Goal: Task Accomplishment & Management: Use online tool/utility

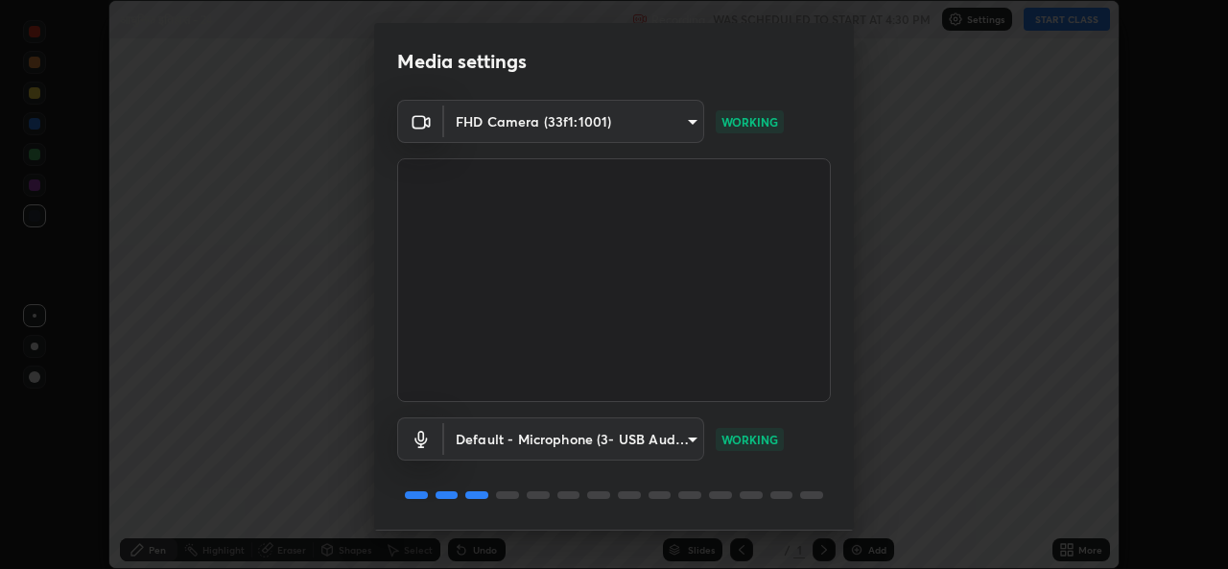
scroll to position [59, 0]
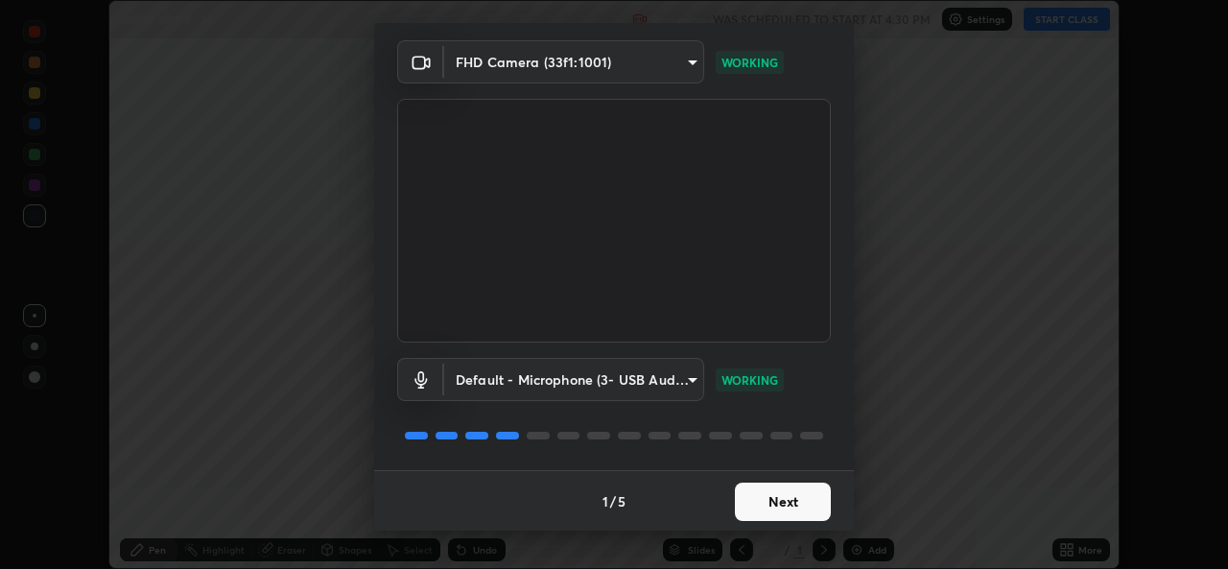
click at [791, 511] on button "Next" at bounding box center [783, 502] width 96 height 38
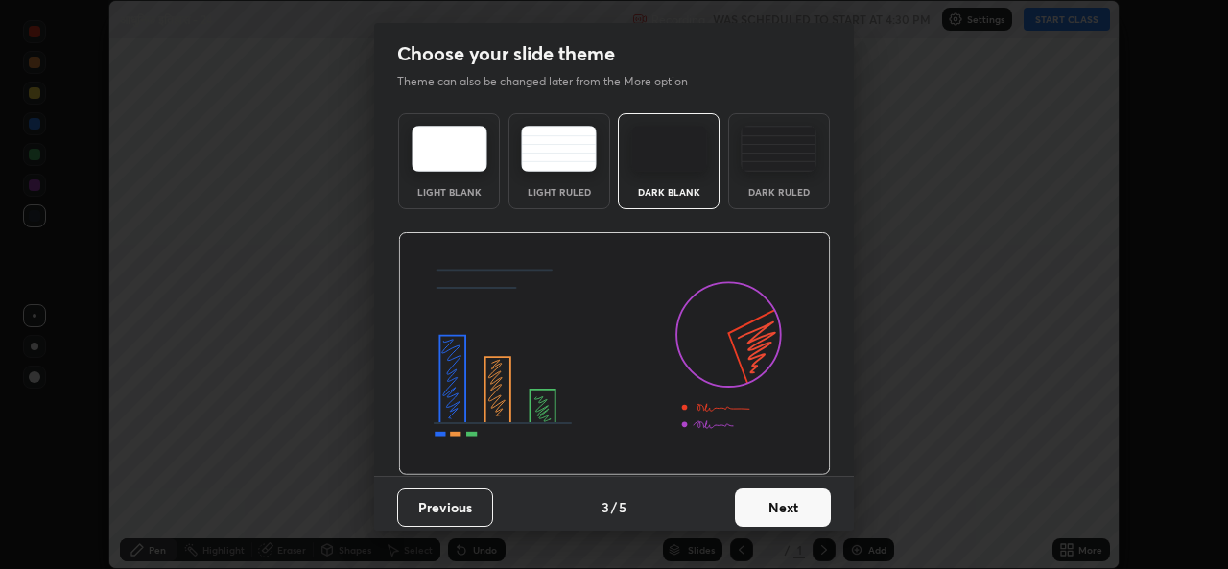
click at [791, 496] on button "Next" at bounding box center [783, 507] width 96 height 38
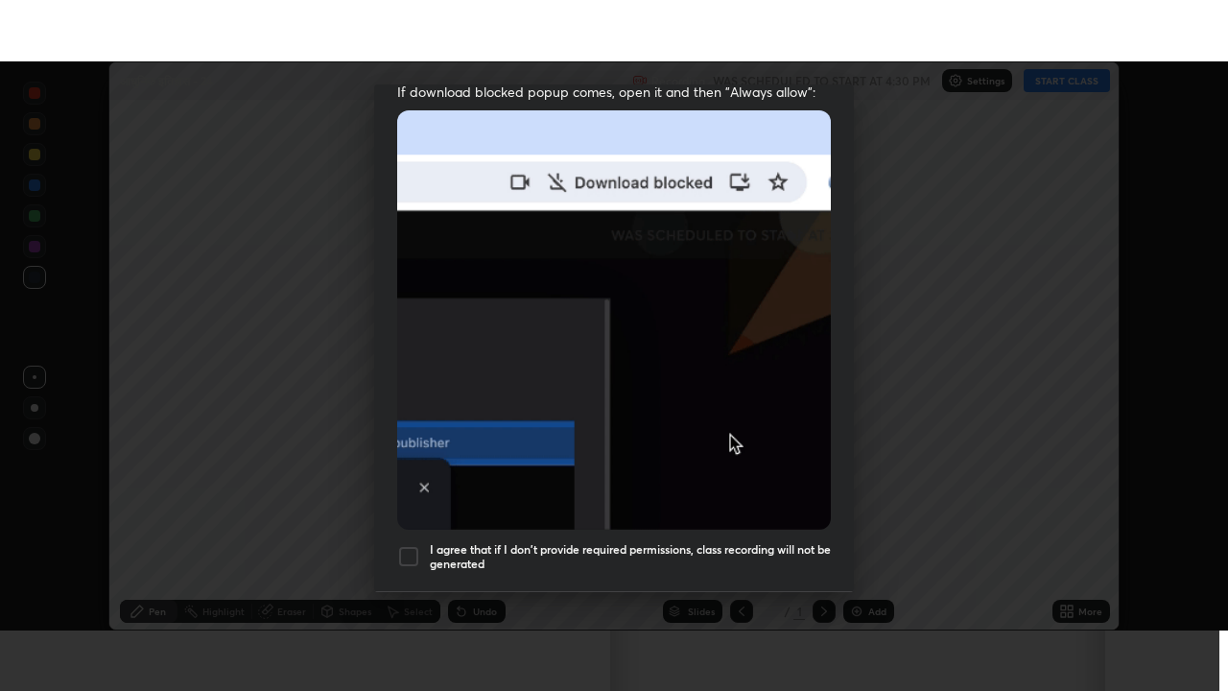
scroll to position [451, 0]
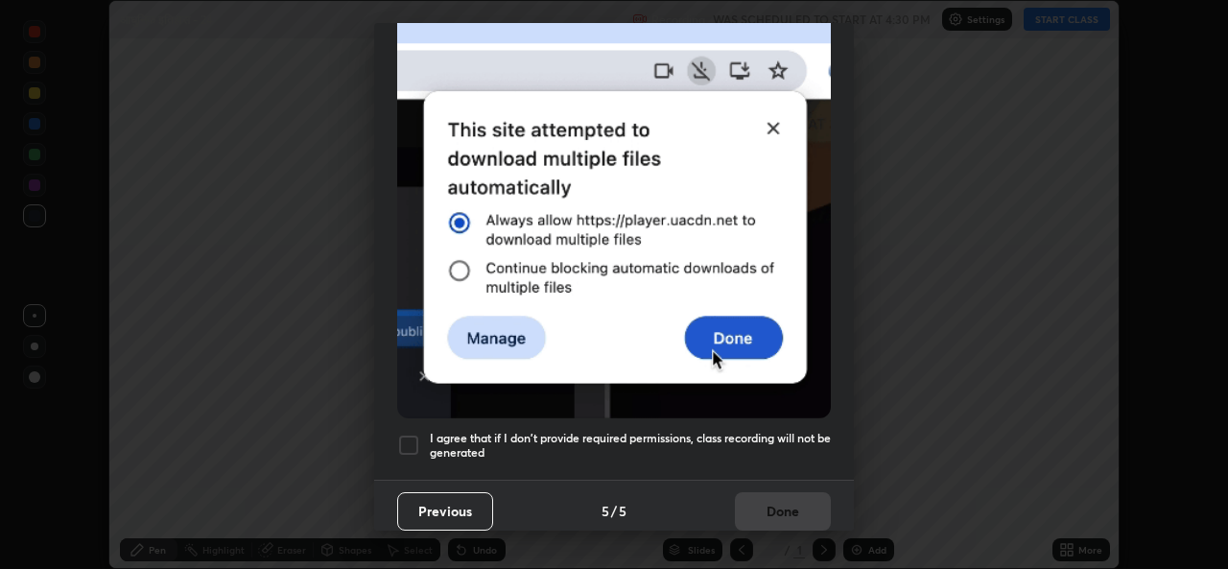
click at [588, 431] on h5 "I agree that if I don't provide required permissions, class recording will not …" at bounding box center [630, 446] width 401 height 30
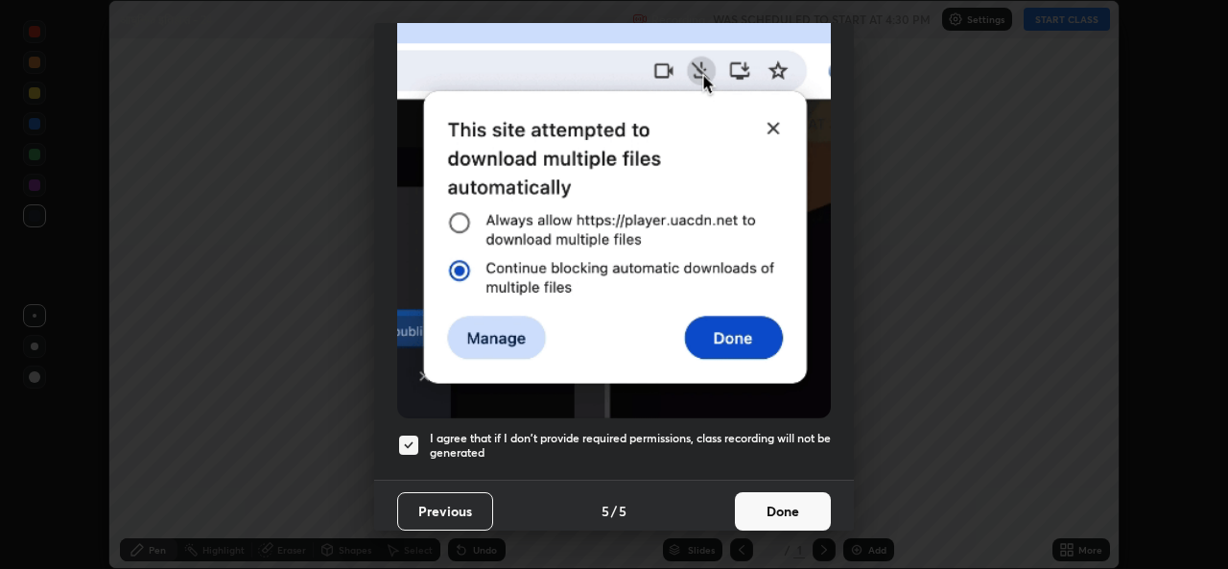
click at [777, 504] on button "Done" at bounding box center [783, 511] width 96 height 38
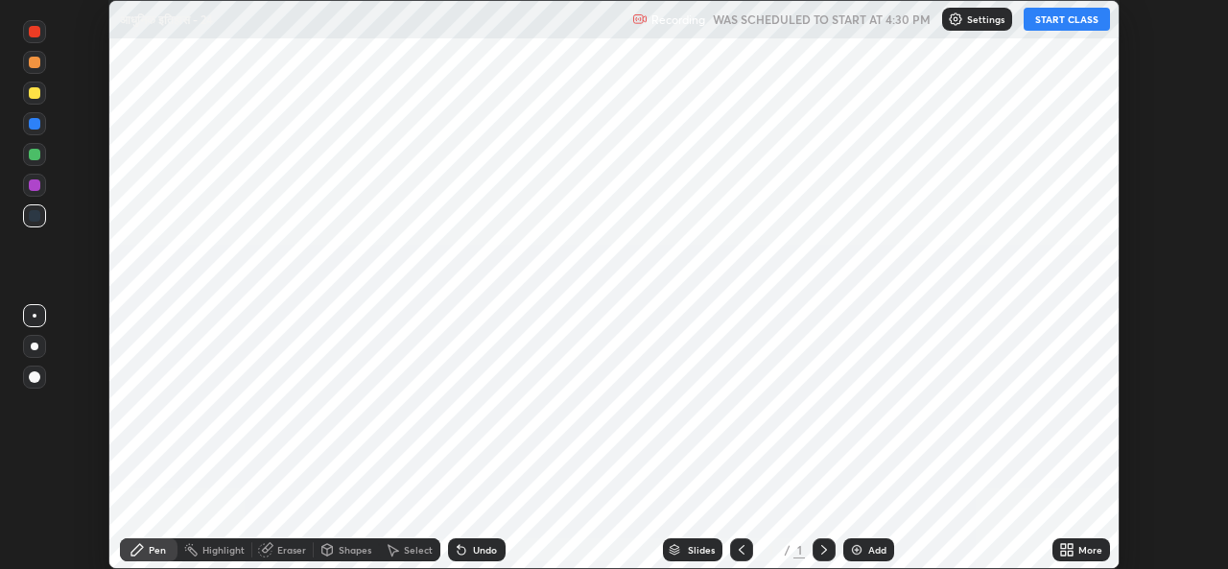
click at [871, 546] on div "Add" at bounding box center [877, 550] width 18 height 10
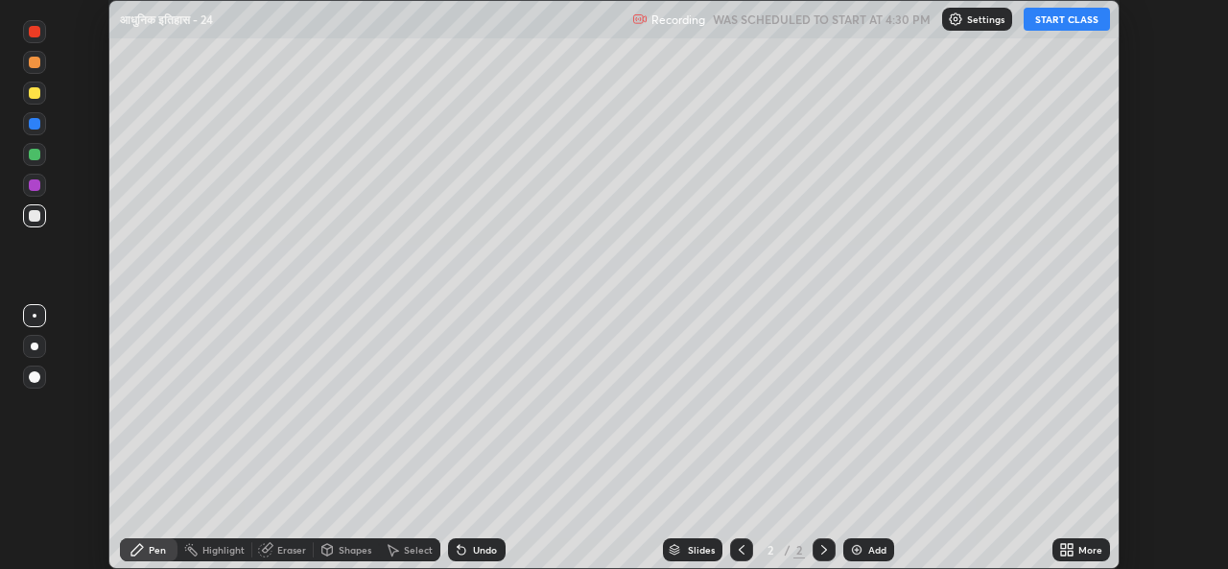
click at [1069, 547] on icon at bounding box center [1070, 546] width 5 height 5
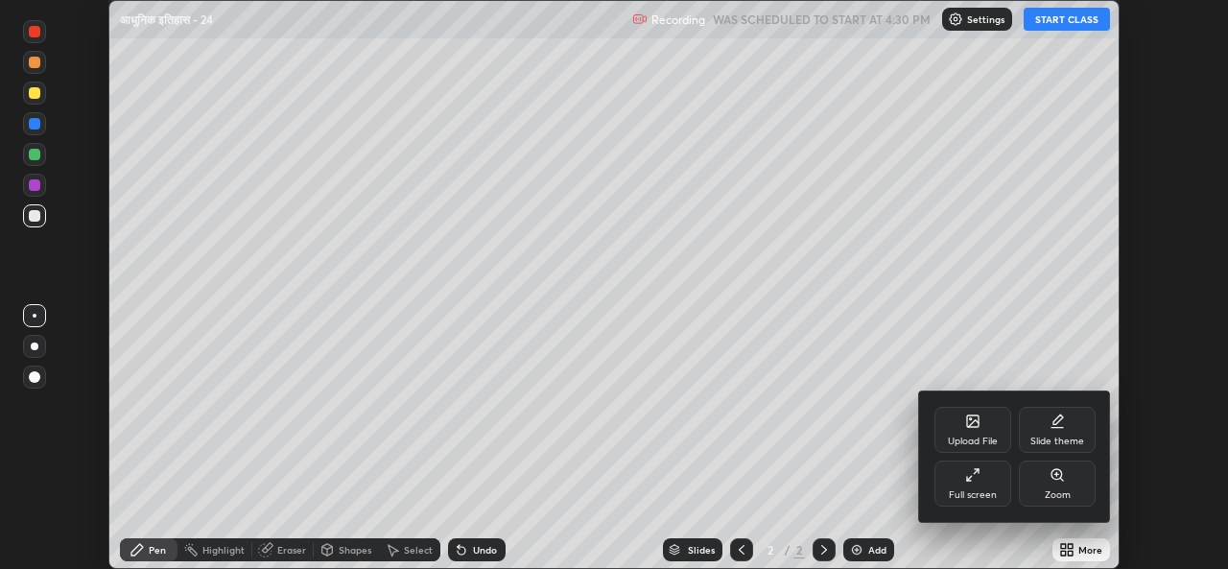
click at [981, 483] on div "Full screen" at bounding box center [973, 484] width 77 height 46
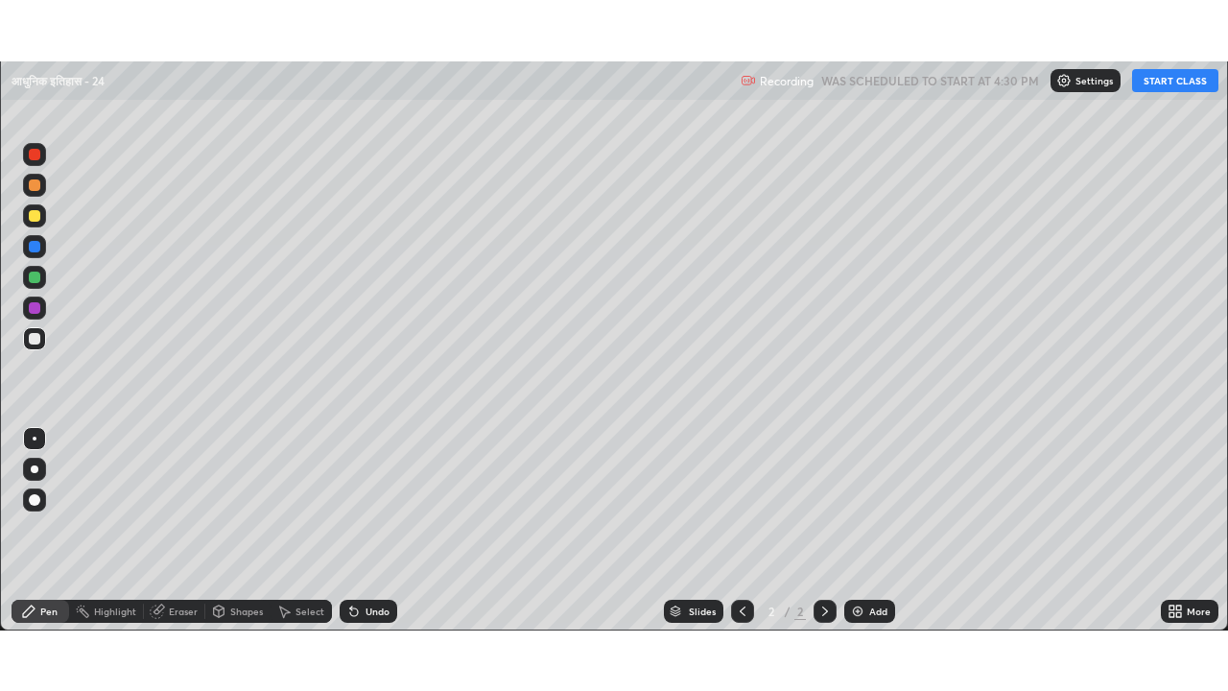
scroll to position [691, 1228]
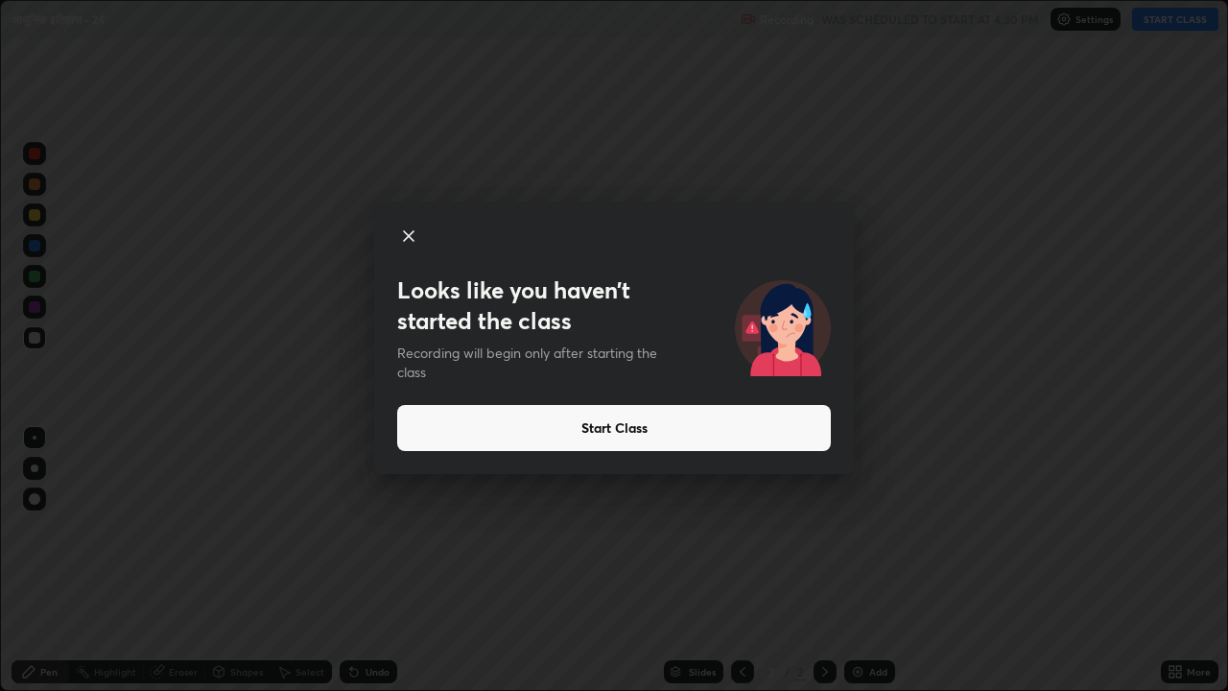
click at [557, 428] on button "Start Class" at bounding box center [614, 428] width 434 height 46
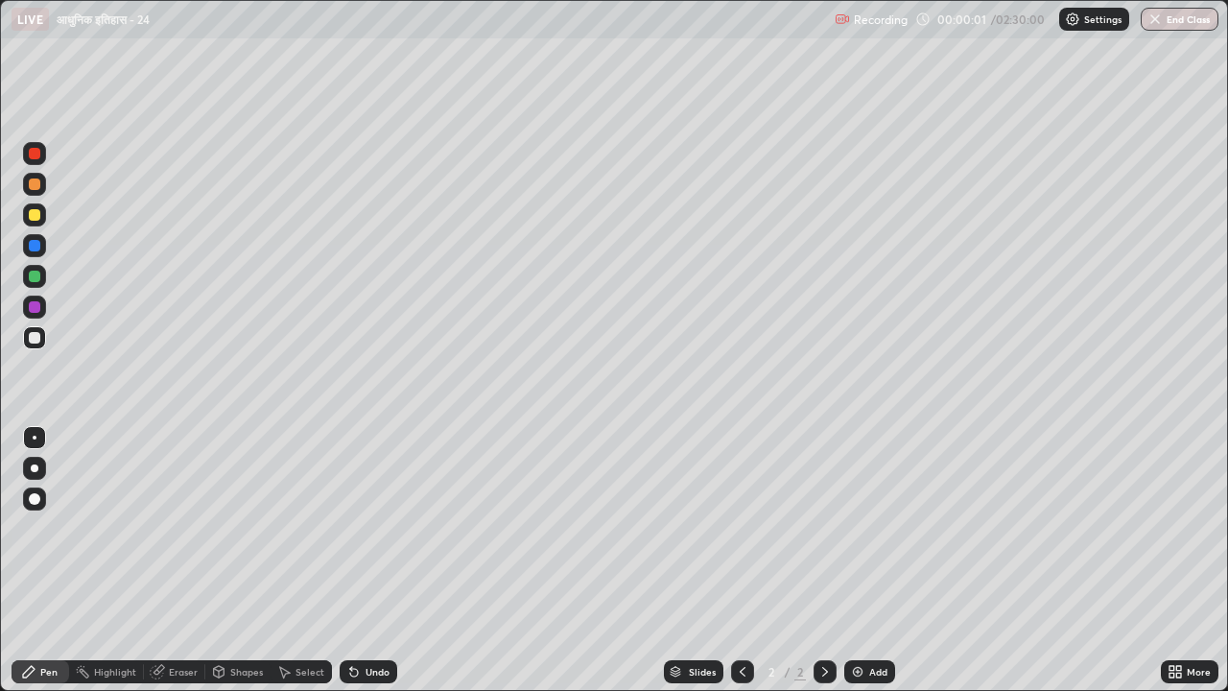
click at [37, 336] on div at bounding box center [35, 338] width 12 height 12
click at [31, 499] on div at bounding box center [35, 499] width 12 height 12
click at [176, 568] on div "Eraser" at bounding box center [183, 672] width 29 height 10
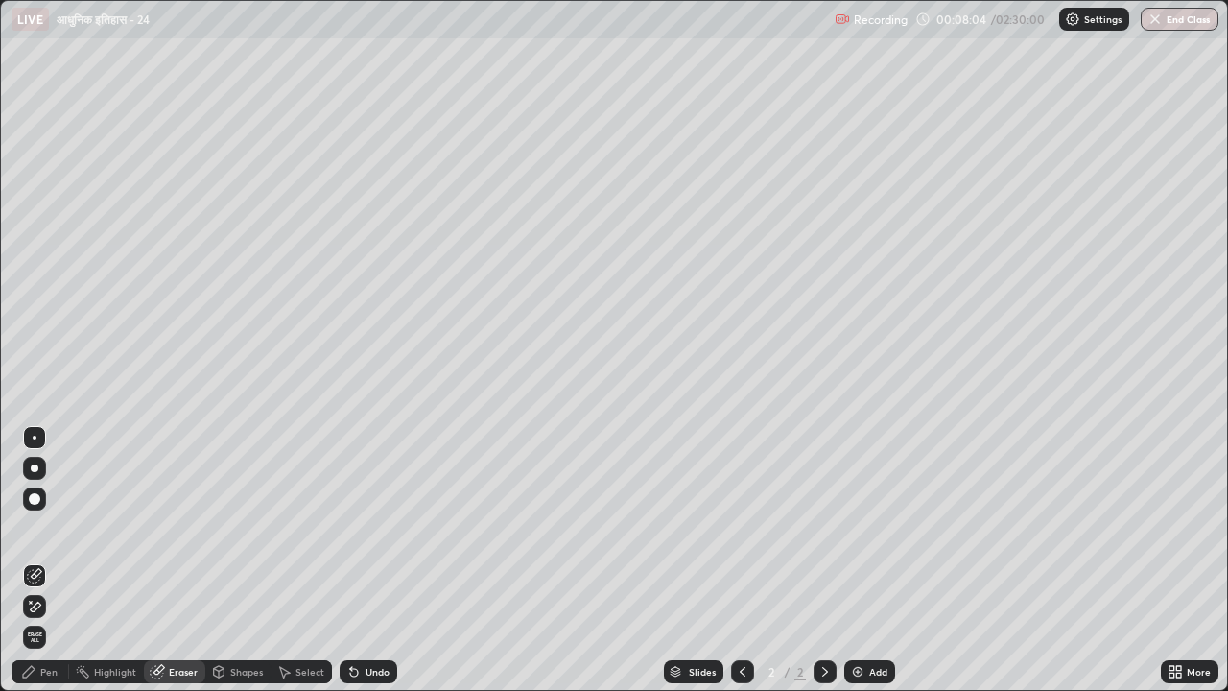
click at [56, 568] on div "Pen" at bounding box center [48, 672] width 17 height 10
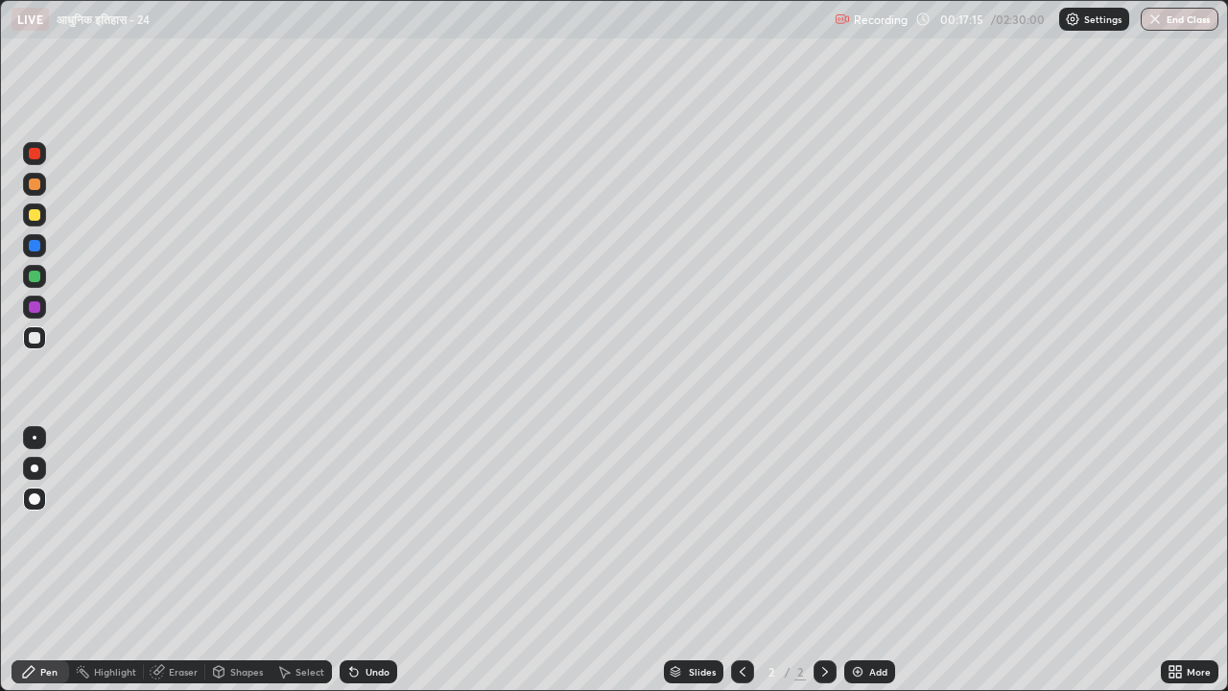
click at [171, 568] on div "Eraser" at bounding box center [183, 672] width 29 height 10
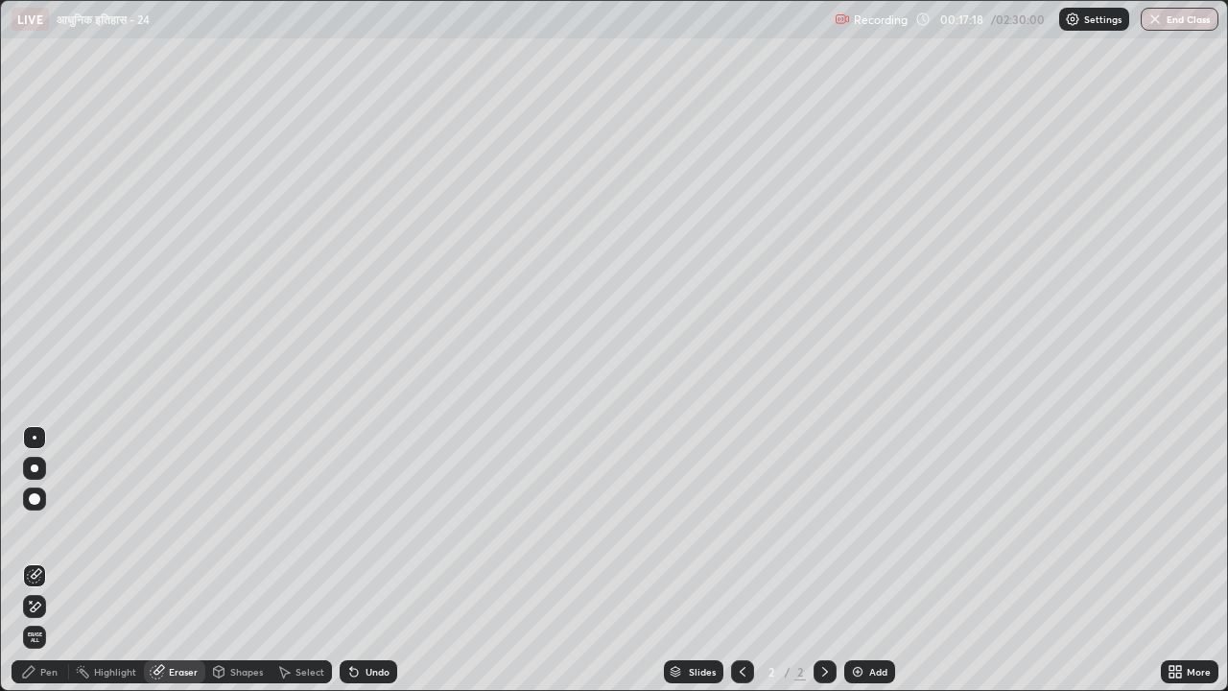
click at [42, 568] on div "Pen" at bounding box center [48, 672] width 17 height 10
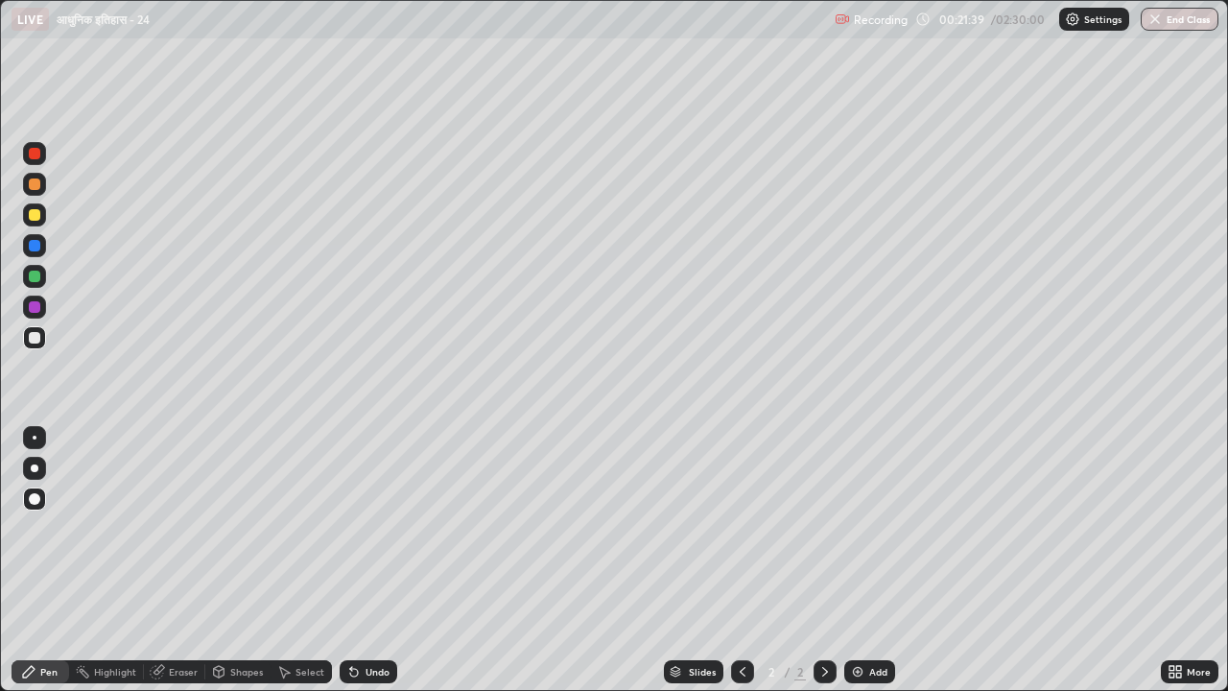
click at [855, 568] on img at bounding box center [857, 671] width 15 height 15
click at [31, 272] on div at bounding box center [35, 277] width 12 height 12
click at [857, 568] on img at bounding box center [857, 671] width 15 height 15
click at [858, 568] on img at bounding box center [857, 671] width 15 height 15
click at [36, 214] on div at bounding box center [35, 215] width 12 height 12
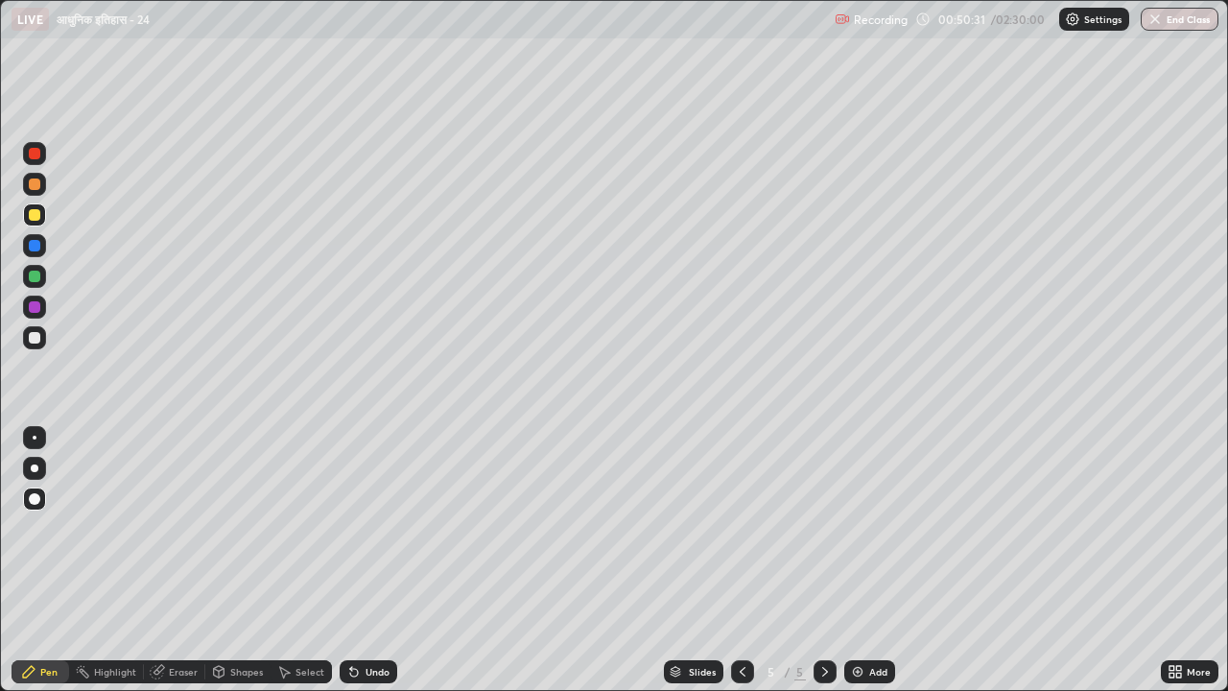
click at [30, 275] on div at bounding box center [35, 277] width 12 height 12
click at [856, 568] on img at bounding box center [857, 671] width 15 height 15
click at [35, 217] on div at bounding box center [35, 215] width 12 height 12
click at [36, 340] on div at bounding box center [35, 338] width 12 height 12
click at [189, 568] on div "Eraser" at bounding box center [183, 672] width 29 height 10
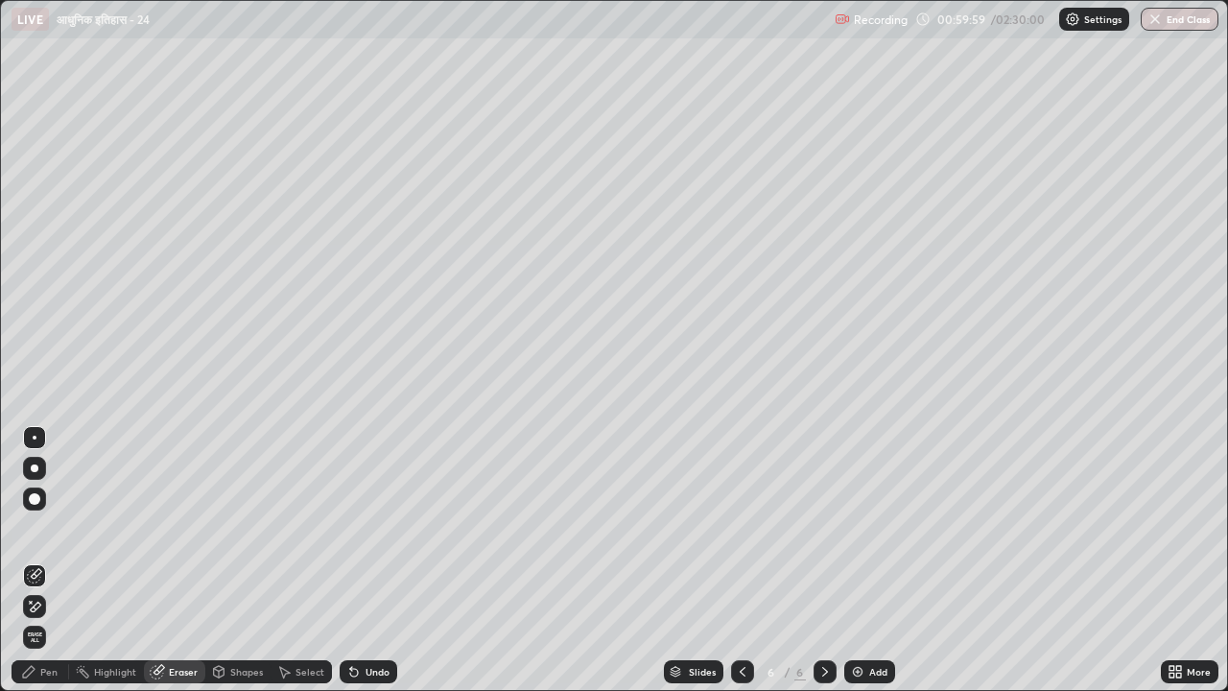
click at [44, 568] on div "Pen" at bounding box center [48, 672] width 17 height 10
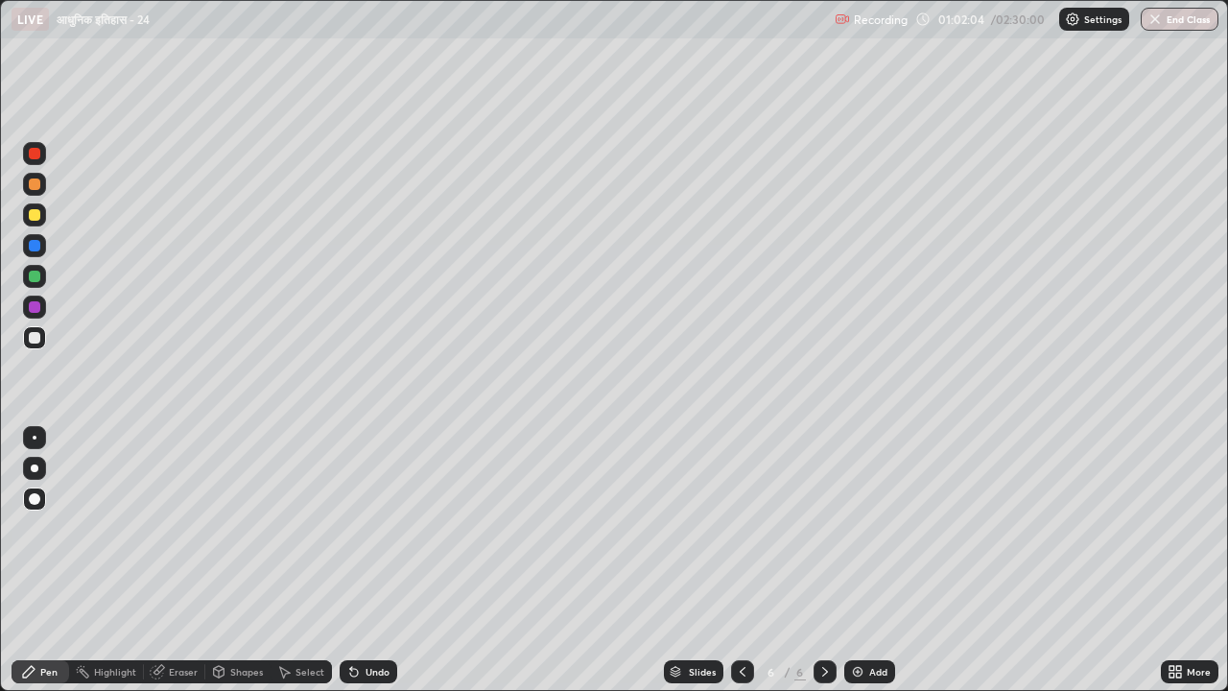
click at [36, 273] on div at bounding box center [35, 277] width 12 height 12
click at [871, 568] on div "Add" at bounding box center [878, 672] width 18 height 10
click at [35, 216] on div at bounding box center [35, 215] width 12 height 12
click at [34, 187] on div at bounding box center [35, 184] width 12 height 12
click at [33, 272] on div at bounding box center [35, 277] width 12 height 12
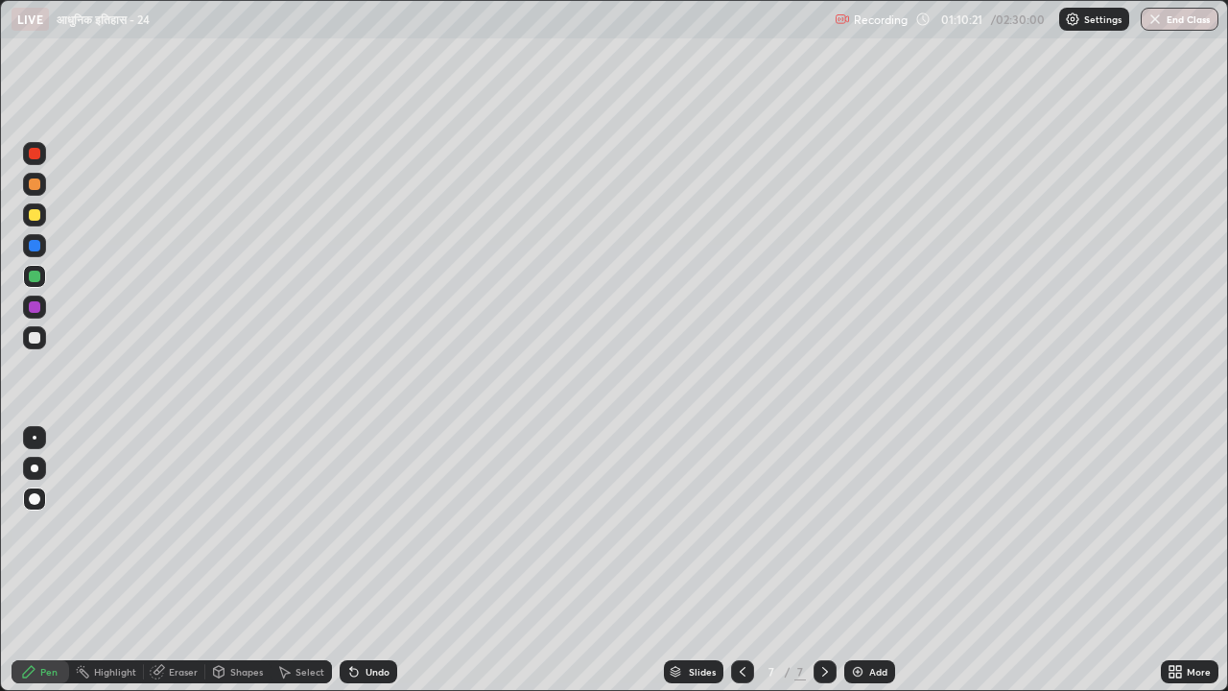
click at [742, 568] on icon at bounding box center [742, 671] width 15 height 15
click at [741, 568] on icon at bounding box center [742, 671] width 15 height 15
click at [825, 568] on icon at bounding box center [824, 671] width 15 height 15
click at [823, 568] on icon at bounding box center [824, 671] width 15 height 15
click at [739, 568] on icon at bounding box center [742, 671] width 15 height 15
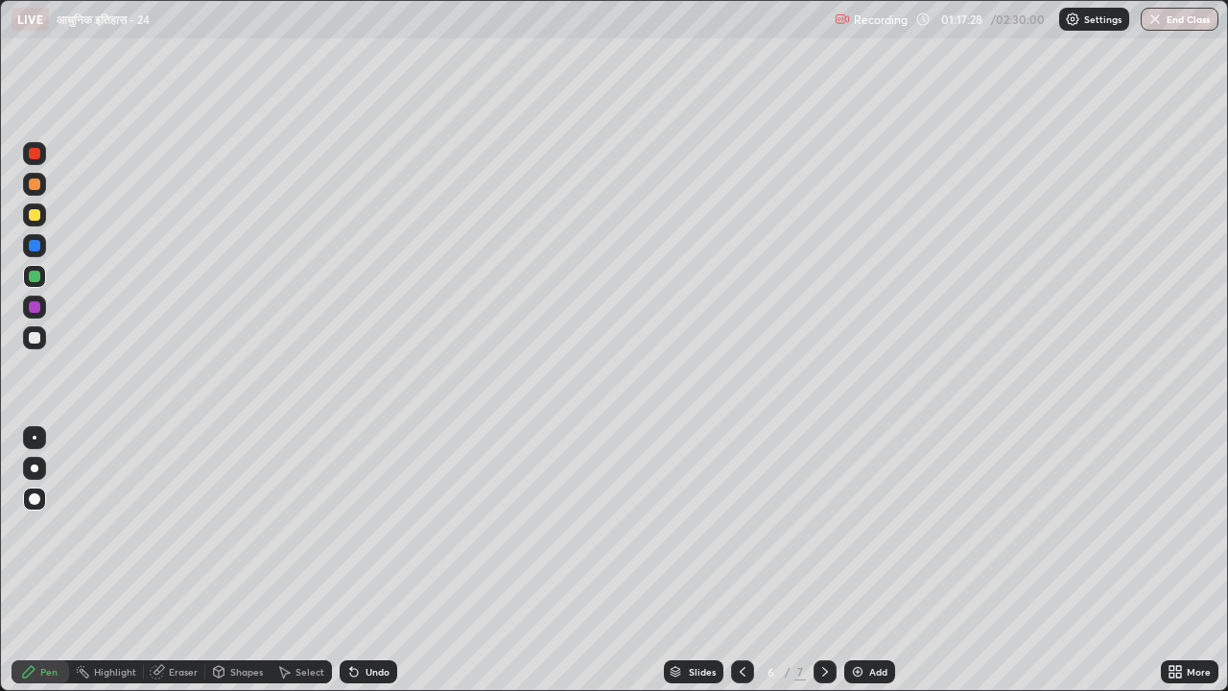
click at [737, 568] on icon at bounding box center [742, 671] width 15 height 15
click at [823, 568] on icon at bounding box center [825, 672] width 6 height 10
click at [825, 568] on icon at bounding box center [824, 671] width 15 height 15
click at [831, 568] on div at bounding box center [825, 671] width 23 height 23
click at [858, 568] on img at bounding box center [857, 671] width 15 height 15
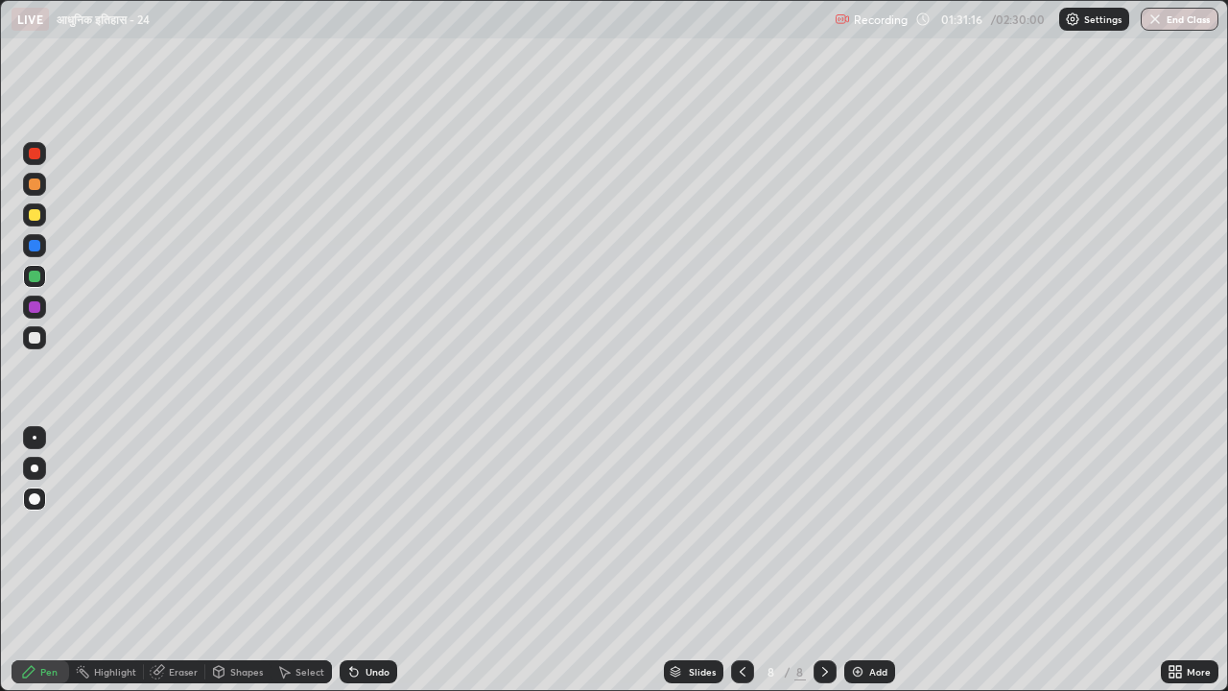
click at [742, 568] on icon at bounding box center [742, 671] width 15 height 15
click at [739, 568] on icon at bounding box center [742, 671] width 15 height 15
click at [741, 568] on icon at bounding box center [742, 671] width 15 height 15
click at [874, 568] on div "Add" at bounding box center [869, 671] width 51 height 23
click at [741, 568] on icon at bounding box center [742, 671] width 15 height 15
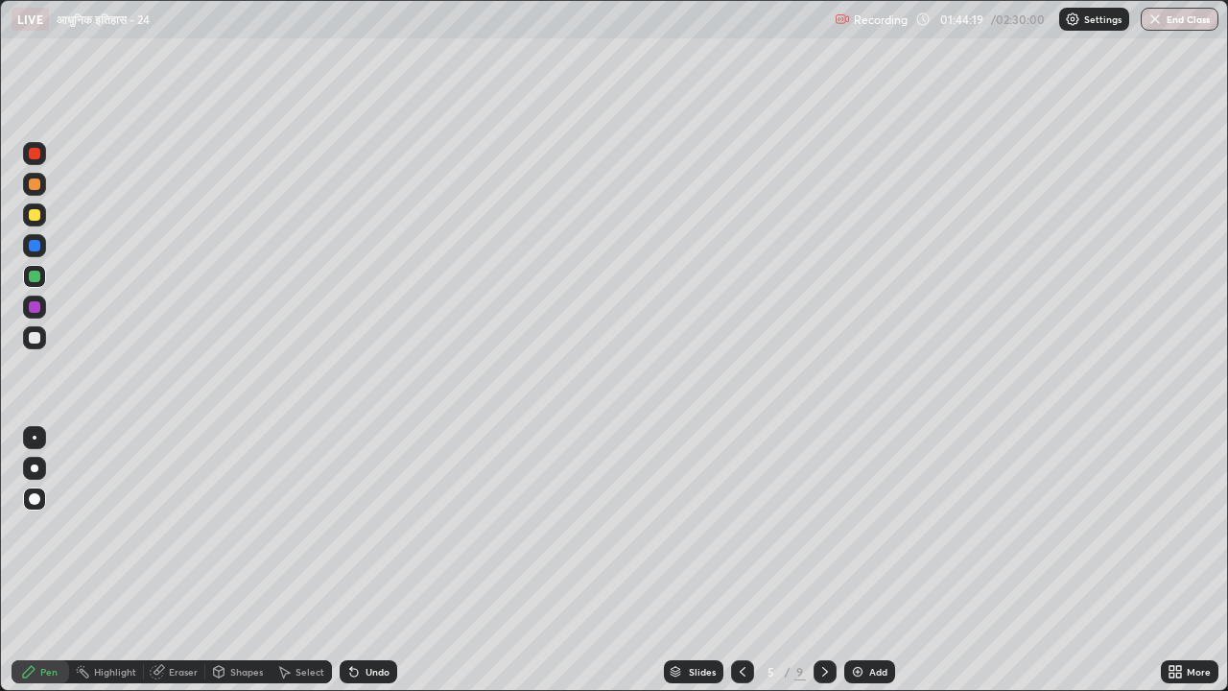
click at [823, 568] on icon at bounding box center [824, 671] width 15 height 15
click at [819, 568] on icon at bounding box center [824, 671] width 15 height 15
click at [823, 568] on icon at bounding box center [824, 671] width 15 height 15
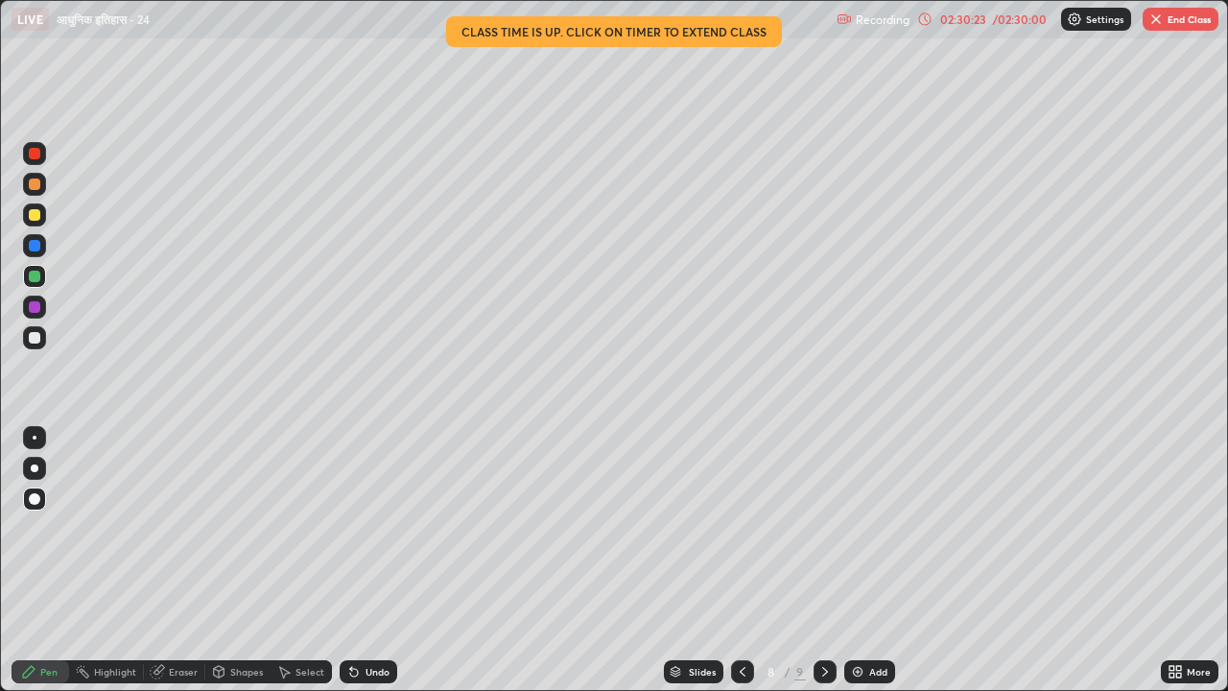
click at [1176, 22] on button "End Class" at bounding box center [1181, 19] width 76 height 23
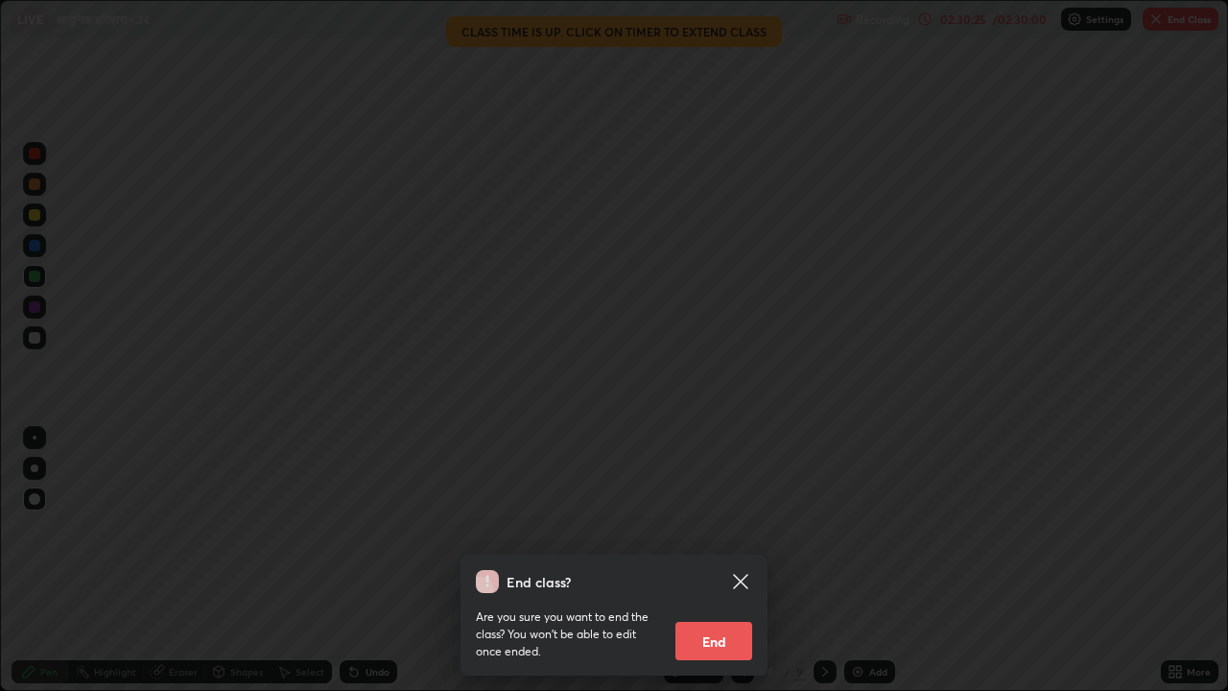
click at [722, 568] on button "End" at bounding box center [713, 641] width 77 height 38
